Goal: Task Accomplishment & Management: Use online tool/utility

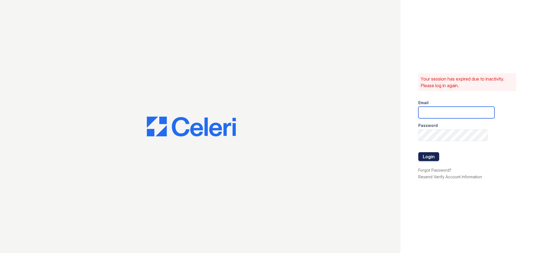
type input "[EMAIL_ADDRESS][DOMAIN_NAME]"
click at [435, 159] on button "Login" at bounding box center [428, 156] width 21 height 9
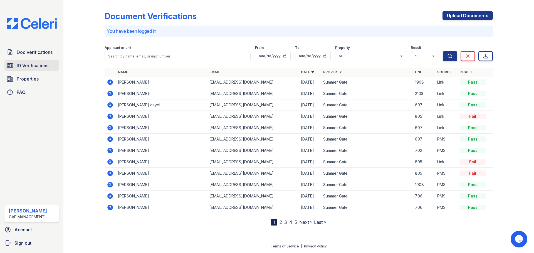
click at [36, 66] on span "ID Verifications" at bounding box center [33, 65] width 32 height 7
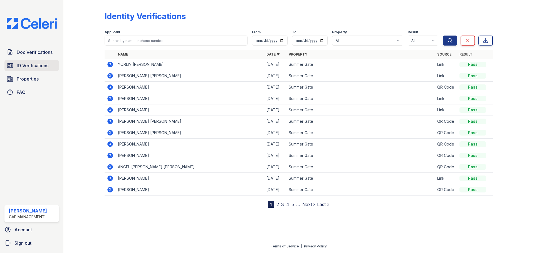
click at [38, 68] on span "ID Verifications" at bounding box center [33, 65] width 32 height 7
click at [29, 52] on span "Doc Verifications" at bounding box center [35, 52] width 36 height 7
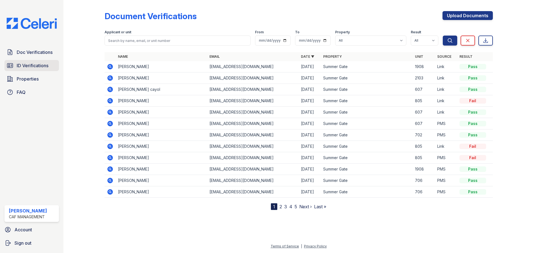
click at [28, 62] on link "ID Verifications" at bounding box center [31, 65] width 54 height 11
